Goal: Task Accomplishment & Management: Use online tool/utility

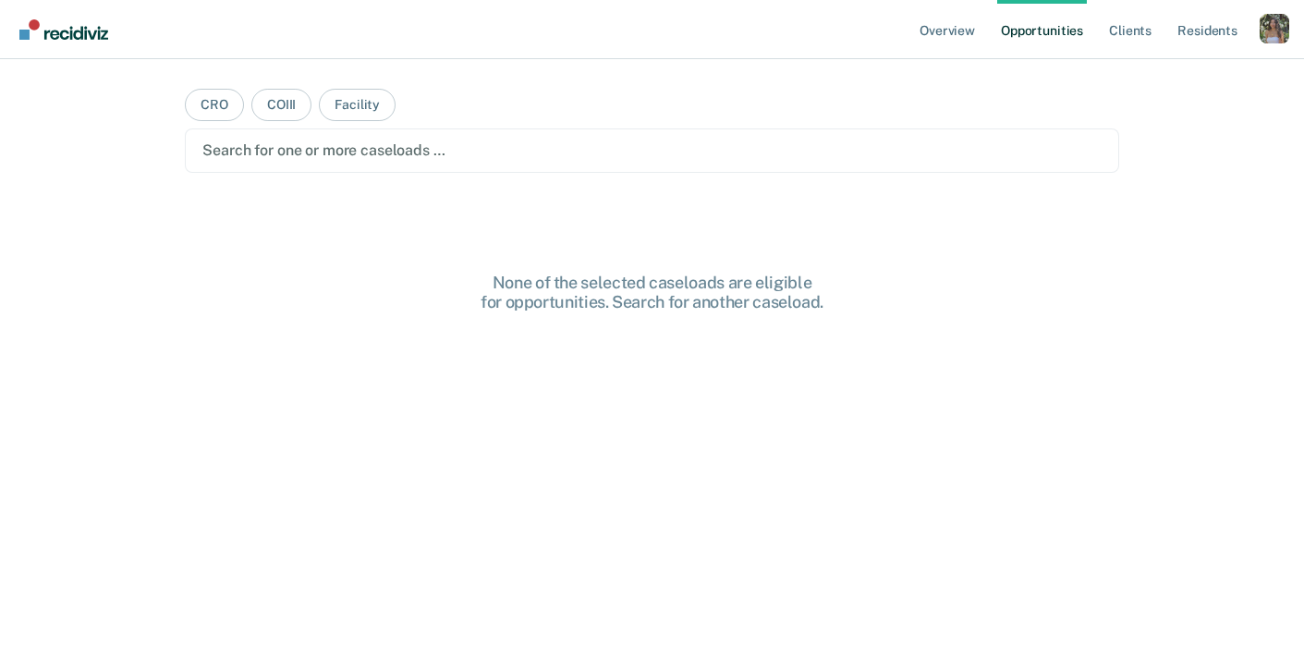
click at [1276, 25] on div "Profile dropdown button" at bounding box center [1275, 29] width 30 height 30
click at [1148, 76] on link "Profile" at bounding box center [1200, 75] width 149 height 16
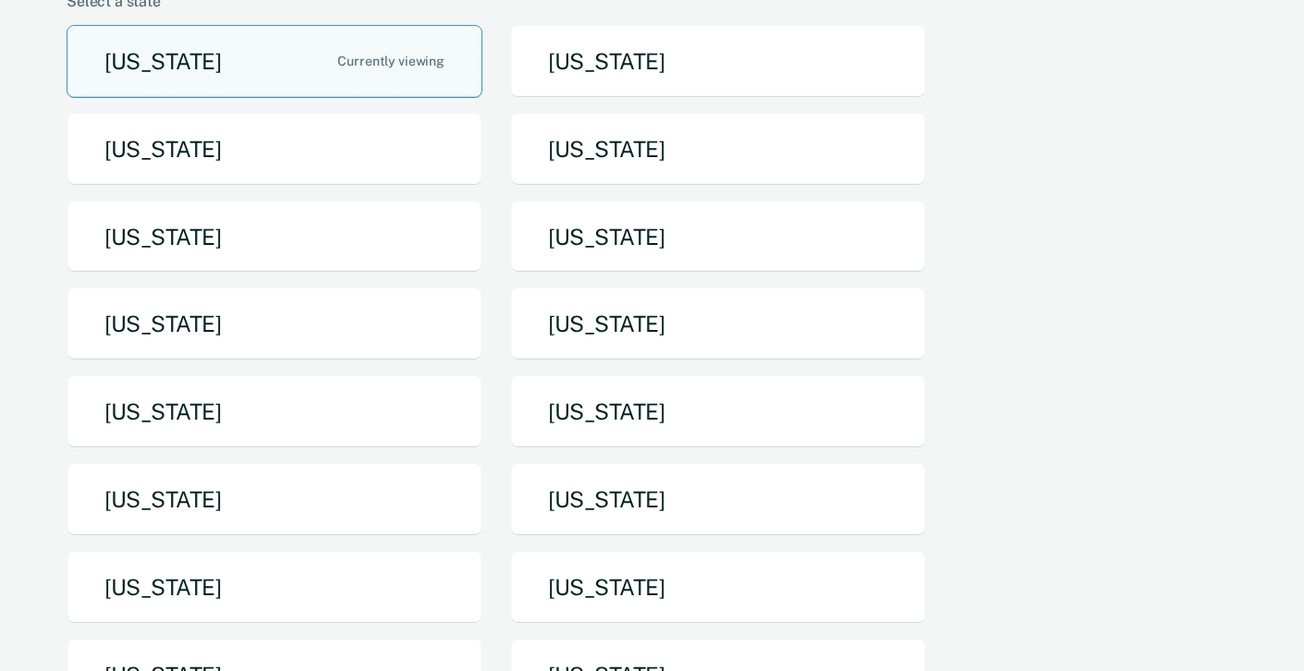
scroll to position [233, 0]
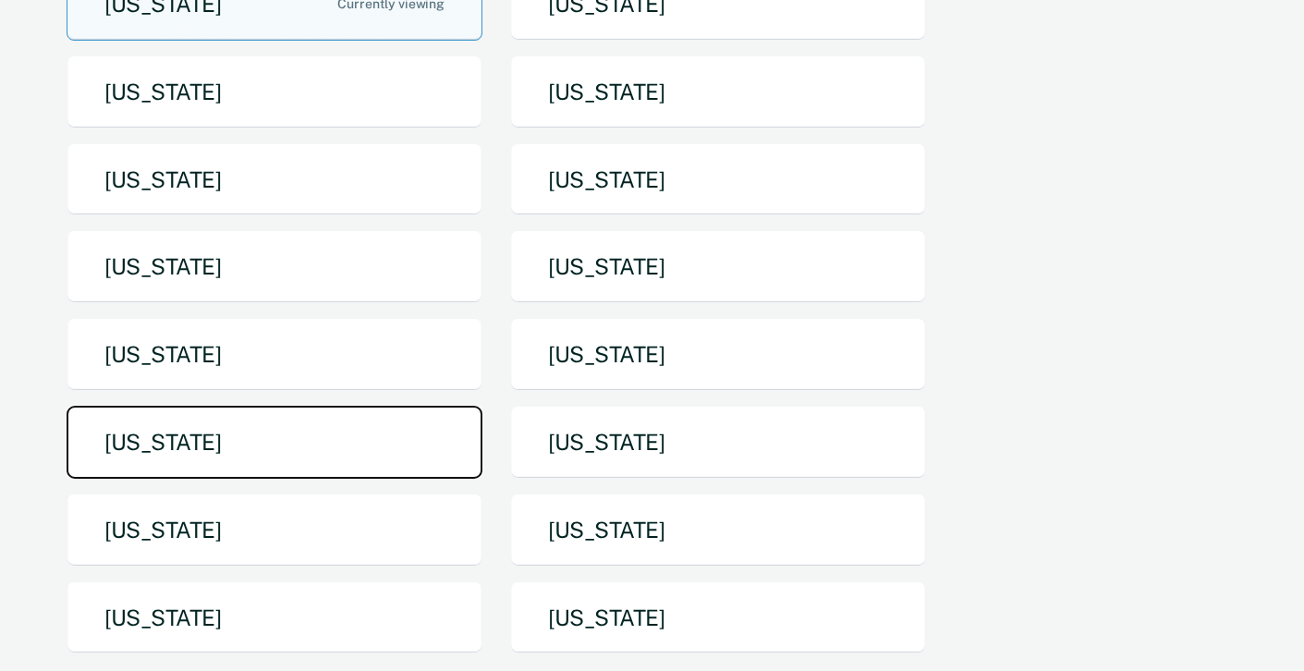
click at [369, 455] on button "[US_STATE]" at bounding box center [275, 442] width 416 height 73
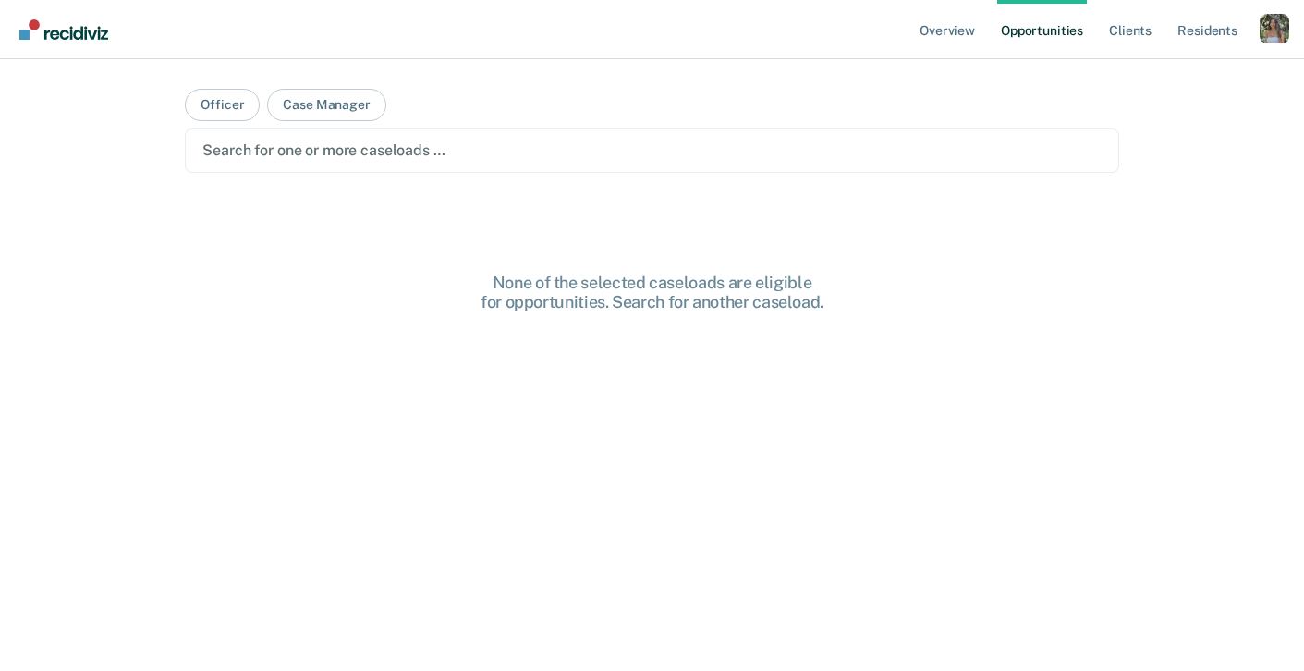
click at [1283, 18] on div "Profile dropdown button" at bounding box center [1275, 29] width 30 height 30
click at [281, 113] on button "Case Manager" at bounding box center [326, 105] width 118 height 32
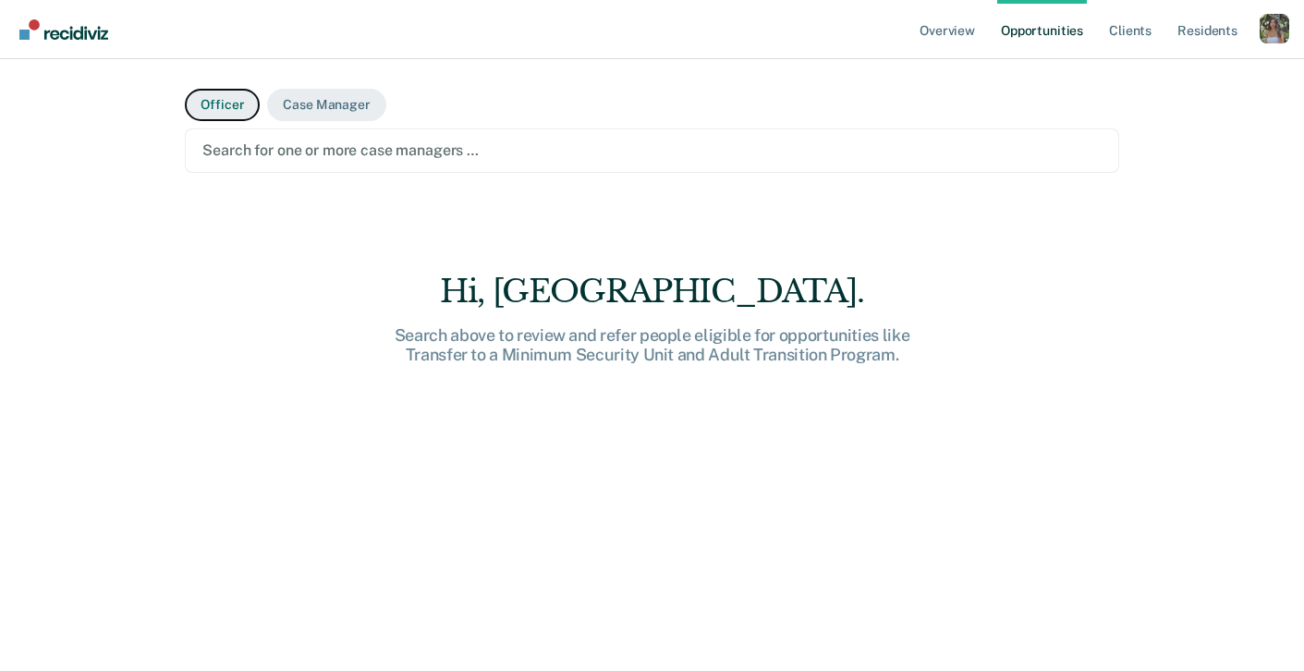
click at [198, 104] on button "Officer" at bounding box center [222, 105] width 75 height 32
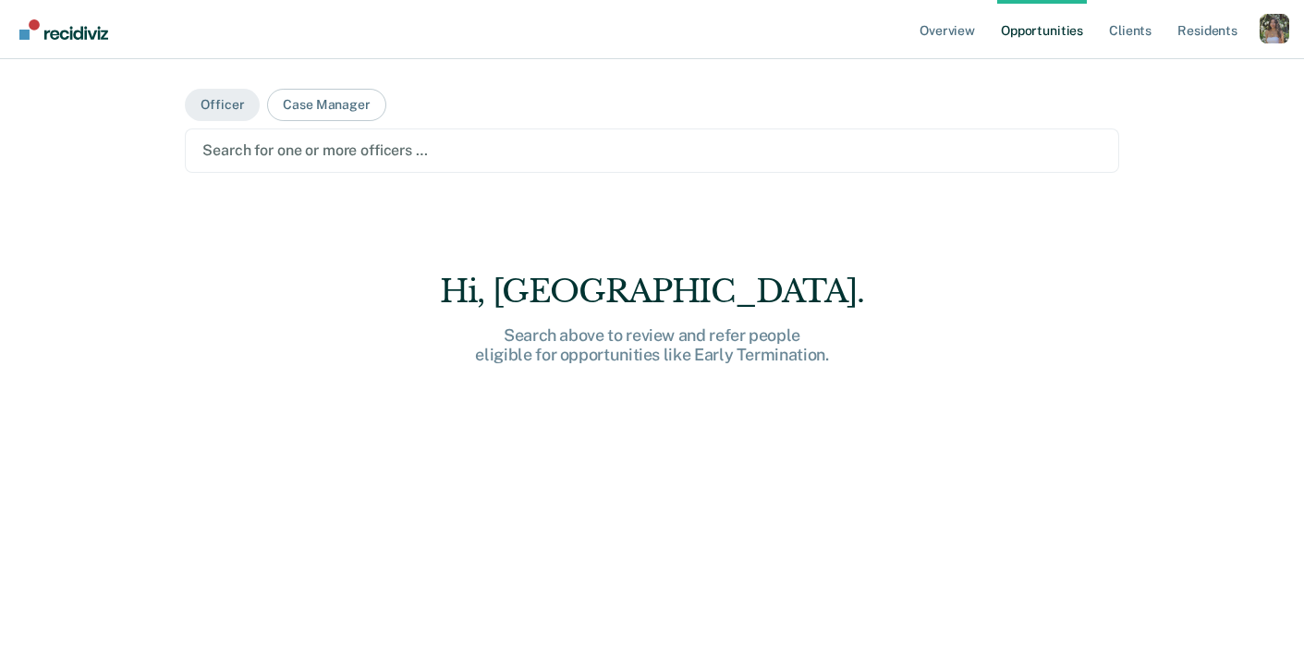
click at [374, 162] on div "Search for one or more officers …" at bounding box center [652, 150] width 902 height 25
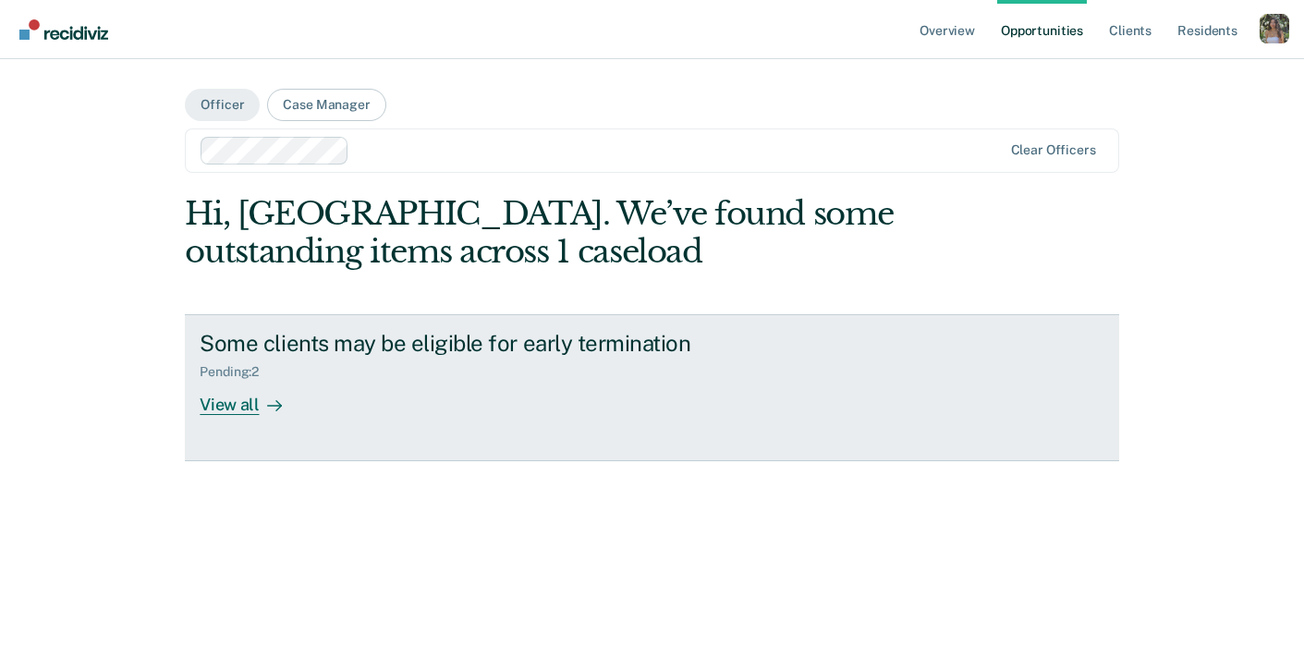
click at [338, 374] on div "Pending : 2" at bounding box center [524, 368] width 649 height 23
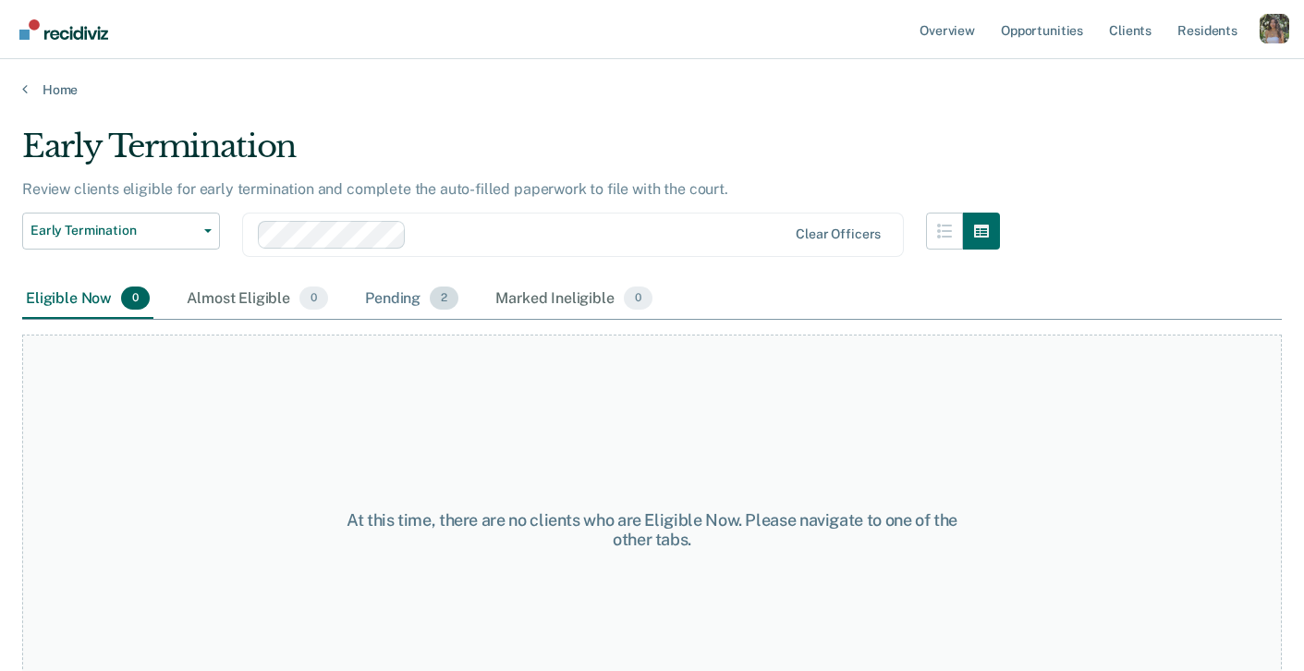
click at [409, 301] on div "Pending 2" at bounding box center [411, 299] width 101 height 41
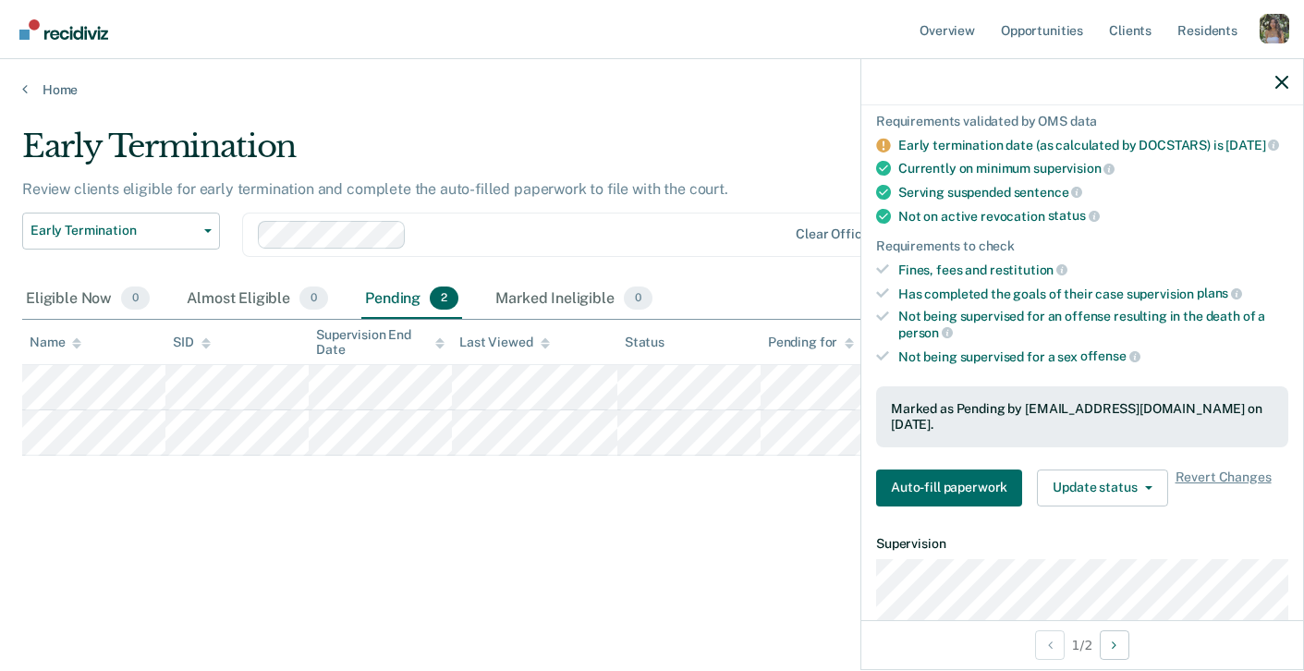
scroll to position [135, 0]
click at [1091, 476] on button "Update status" at bounding box center [1102, 487] width 130 height 37
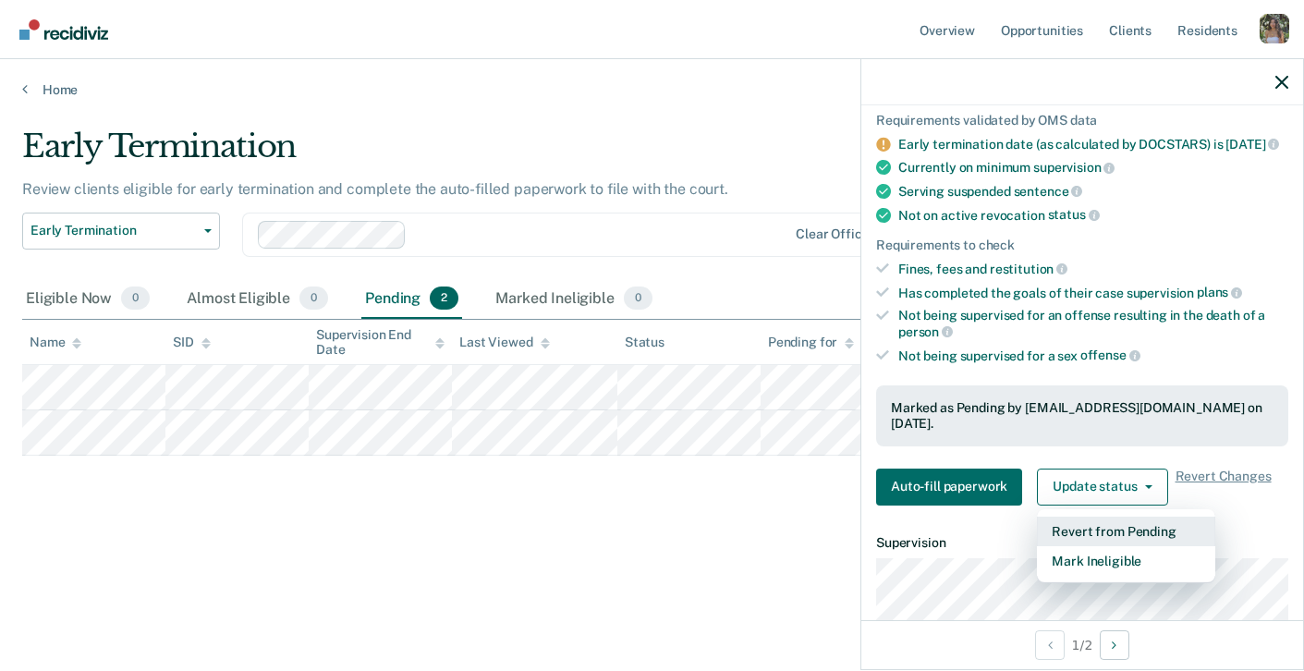
click at [1136, 522] on button "Revert from Pending" at bounding box center [1126, 532] width 178 height 30
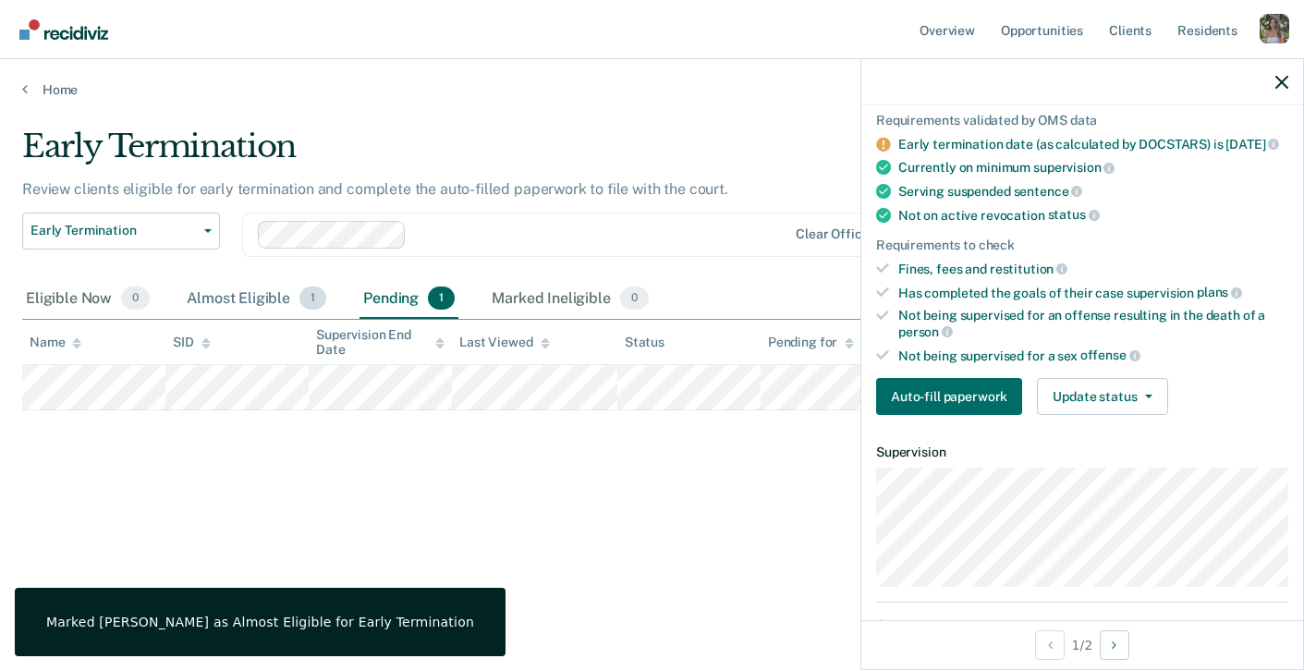
click at [235, 307] on div "Almost Eligible 1" at bounding box center [256, 299] width 147 height 41
click at [397, 306] on div "Pending 1" at bounding box center [409, 299] width 99 height 41
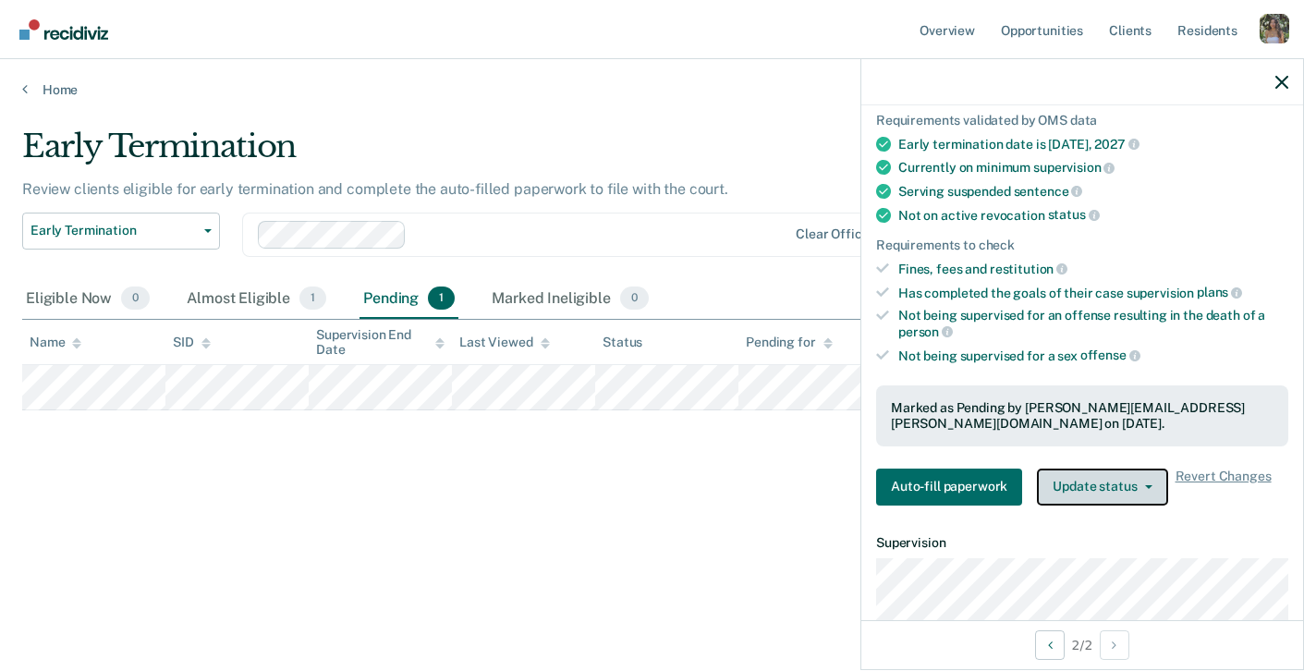
click at [1092, 486] on button "Update status" at bounding box center [1102, 487] width 130 height 37
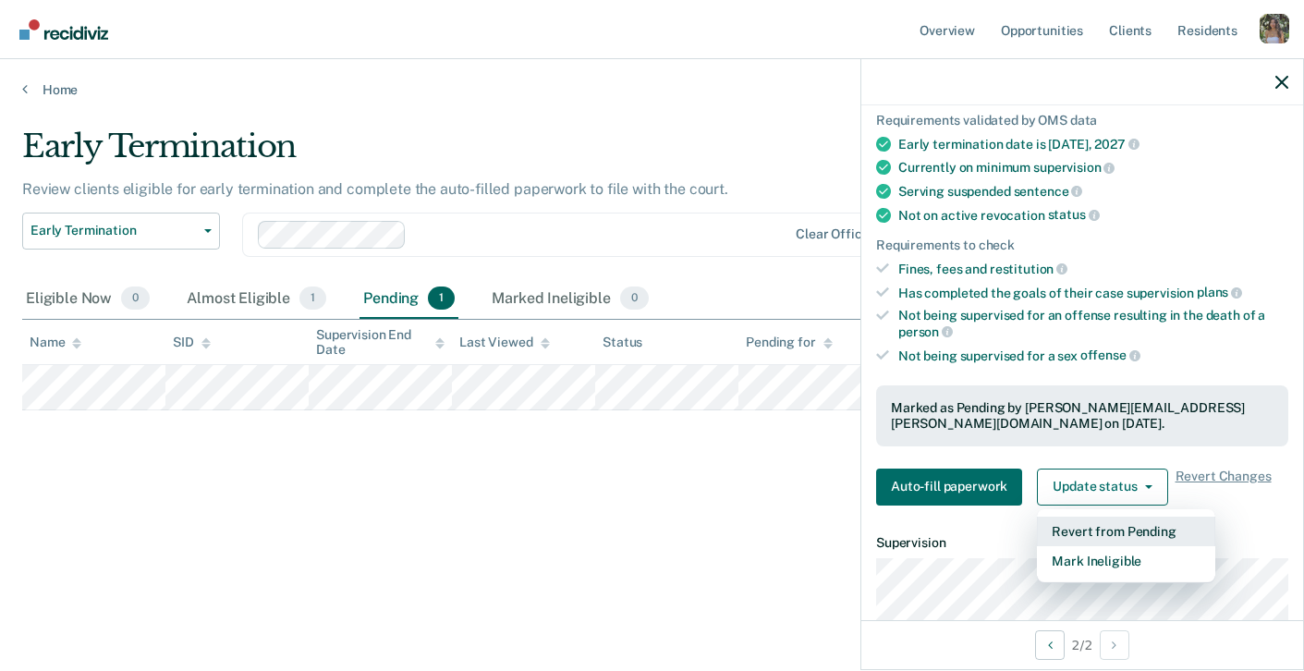
click at [1107, 520] on button "Revert from Pending" at bounding box center [1126, 532] width 178 height 30
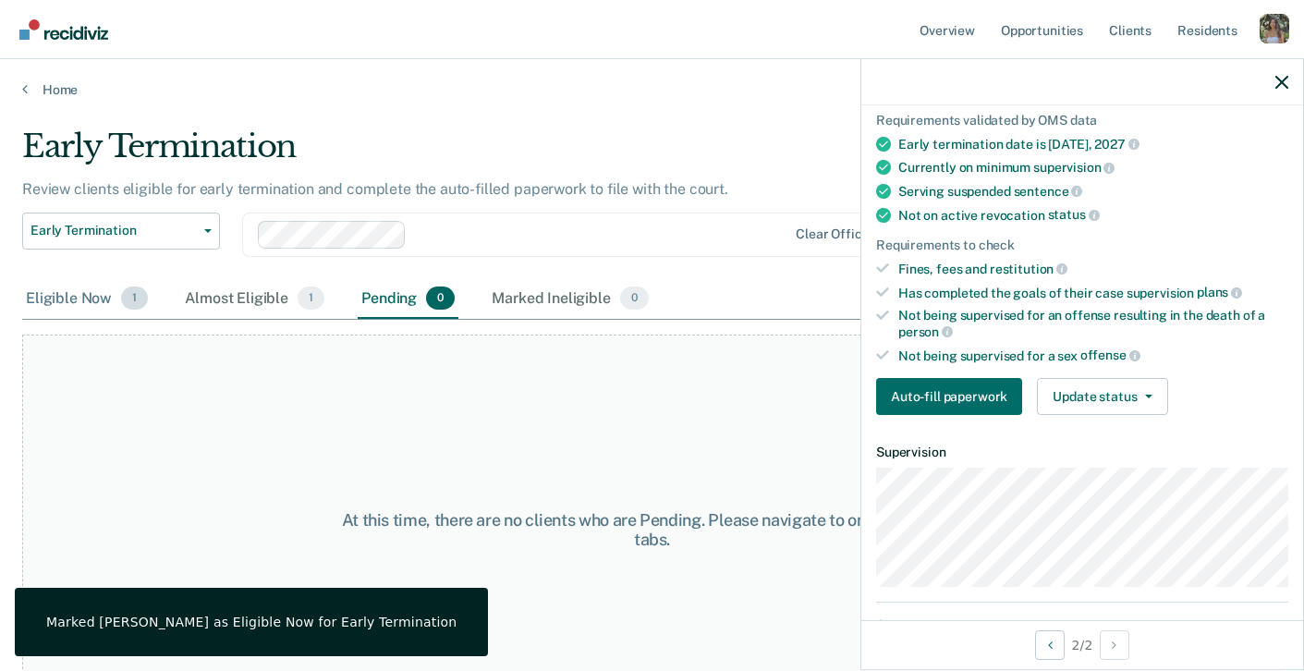
click at [85, 293] on div "Eligible Now 1" at bounding box center [86, 299] width 129 height 41
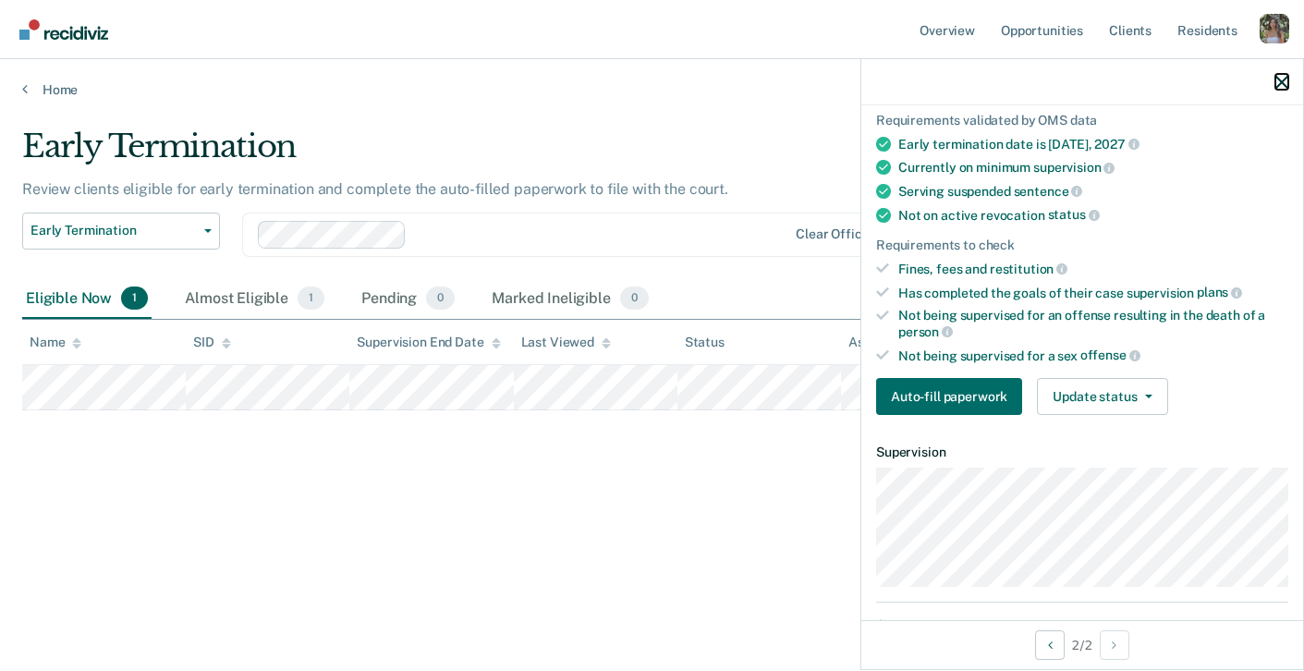
click at [1282, 80] on icon "button" at bounding box center [1282, 82] width 13 height 13
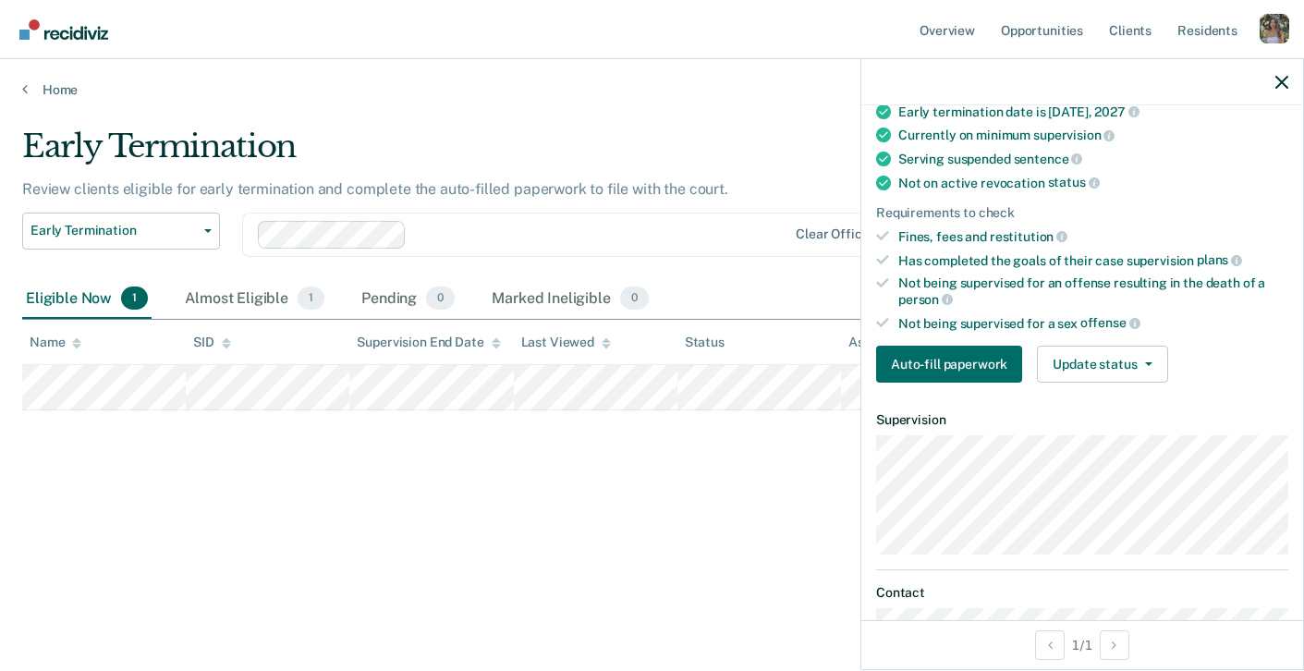
scroll to position [192, 0]
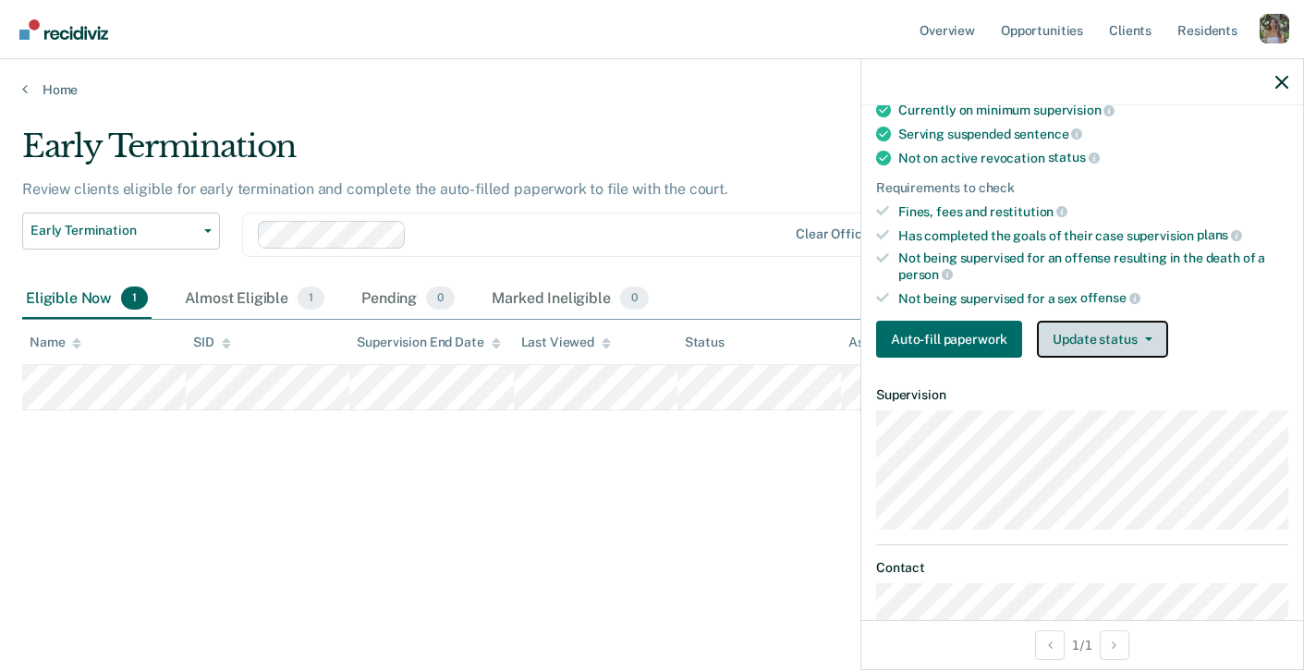
click at [1103, 335] on button "Update status" at bounding box center [1102, 339] width 130 height 37
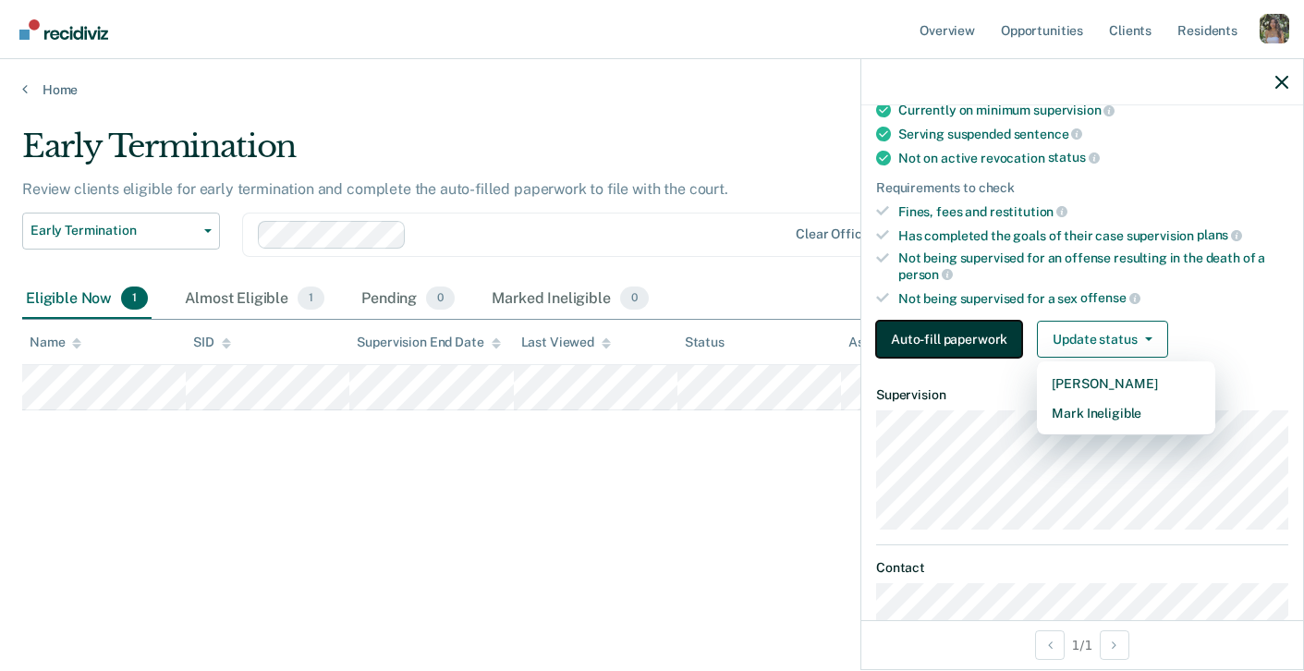
click at [952, 334] on button "Auto-fill paperwork" at bounding box center [949, 339] width 146 height 37
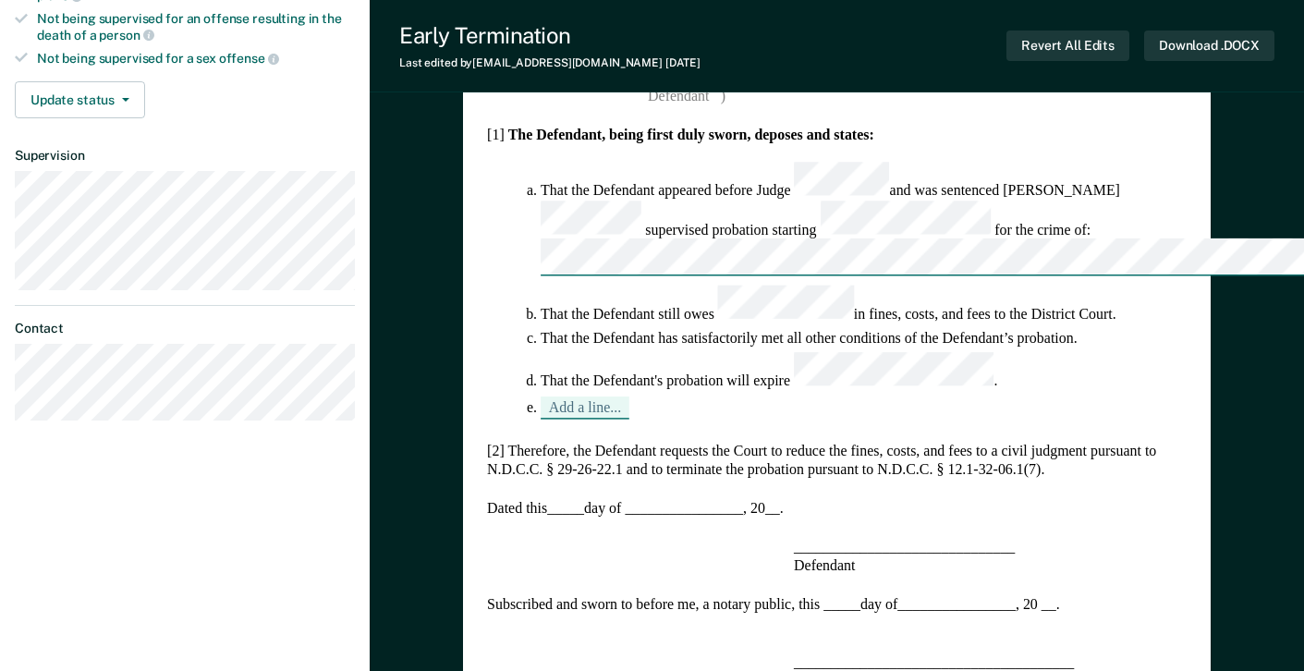
type textarea "x"
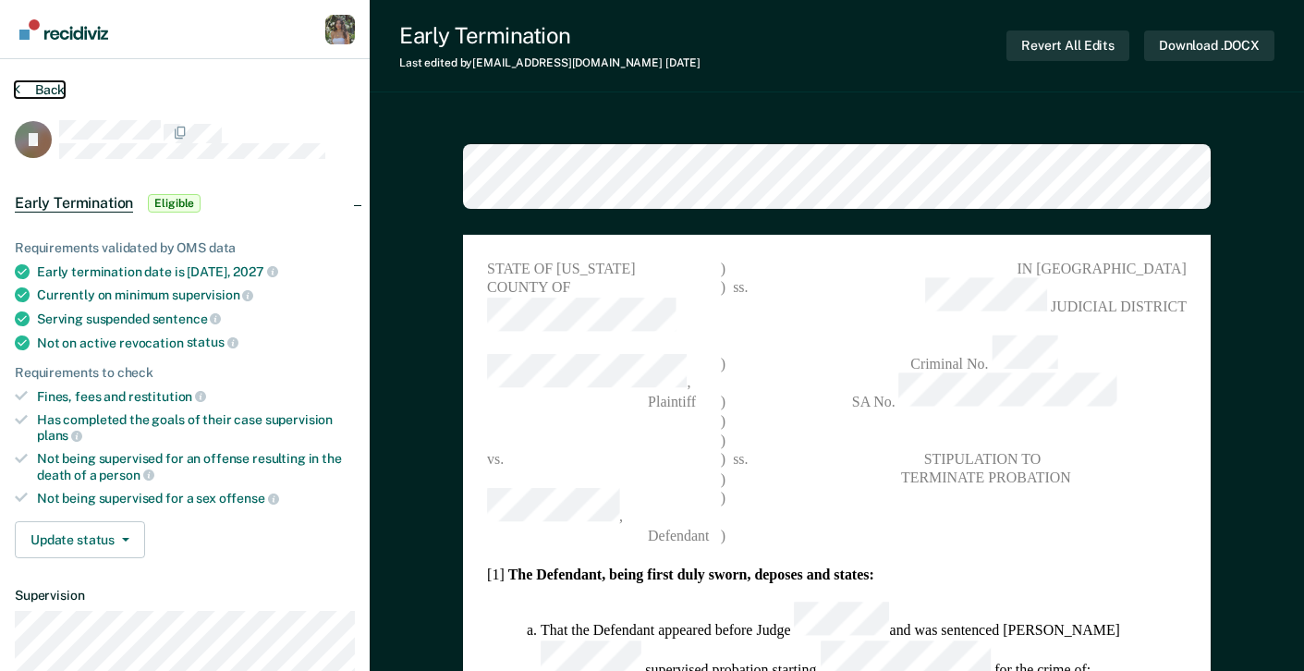
click at [19, 89] on button "Back" at bounding box center [40, 89] width 50 height 17
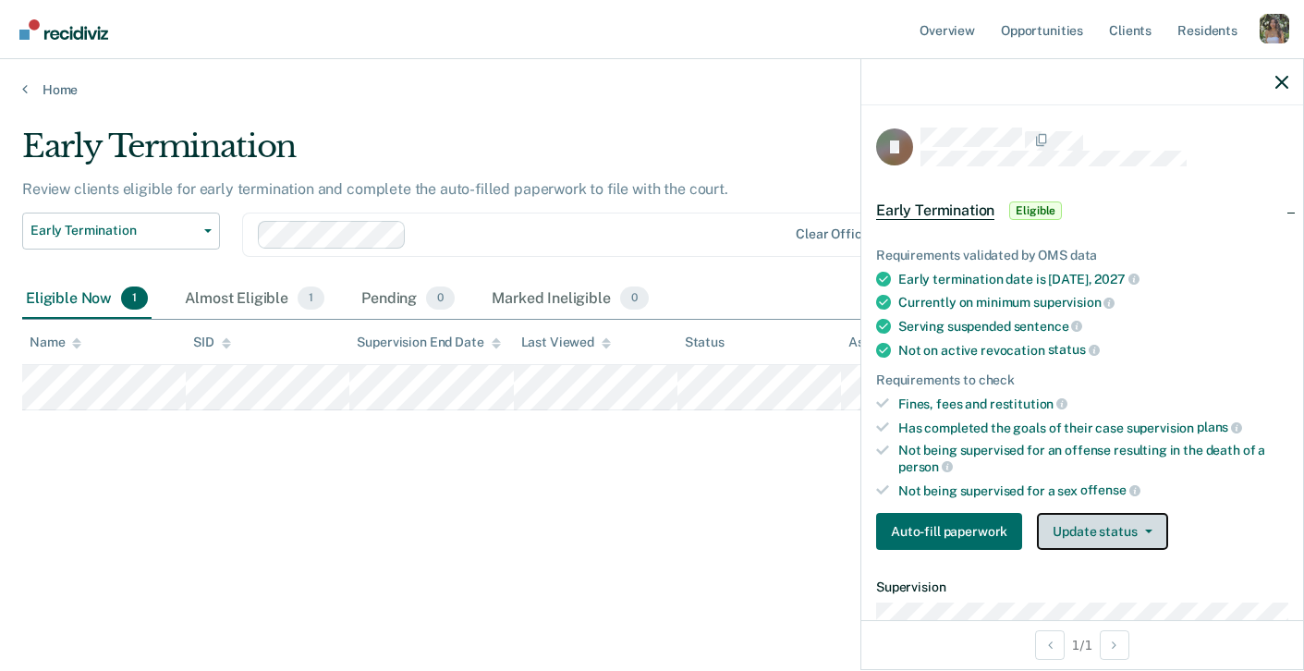
click at [1070, 534] on button "Update status" at bounding box center [1102, 531] width 130 height 37
